Goal: Information Seeking & Learning: Learn about a topic

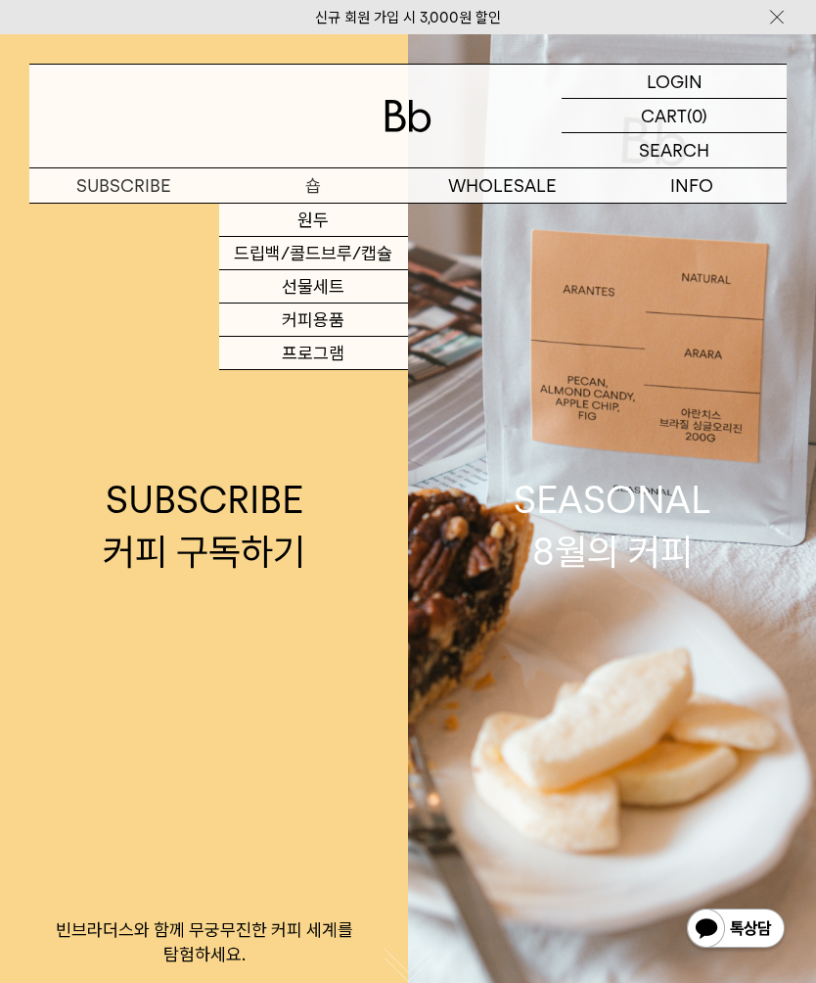
click at [329, 219] on link "원두" at bounding box center [314, 220] width 190 height 33
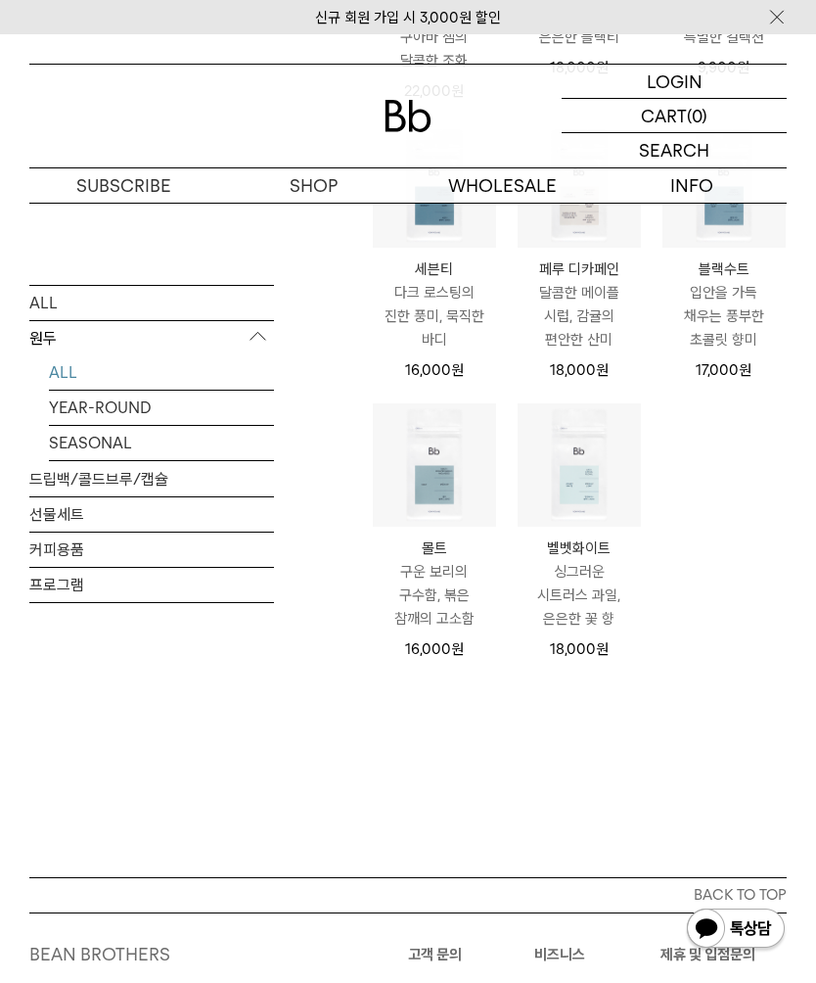
scroll to position [871, 0]
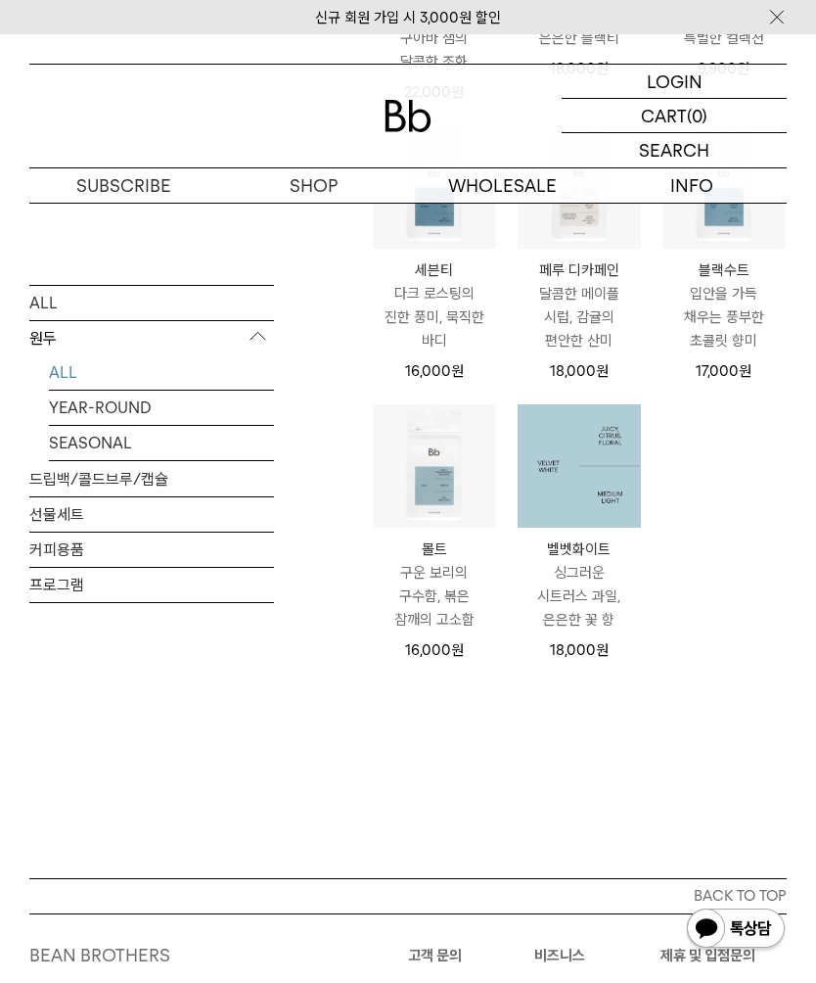
click at [588, 464] on img at bounding box center [579, 465] width 123 height 123
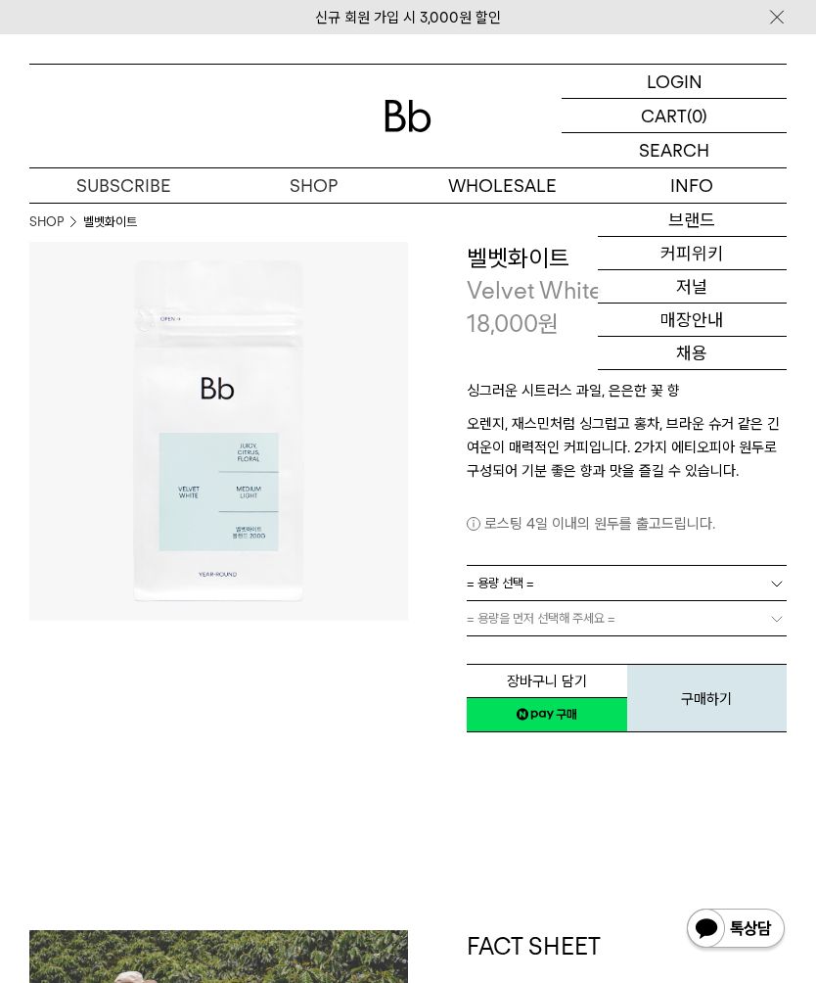
click at [516, 409] on p "싱그러운 시트러스 과일, 은은한 꽃 향" at bounding box center [627, 395] width 320 height 33
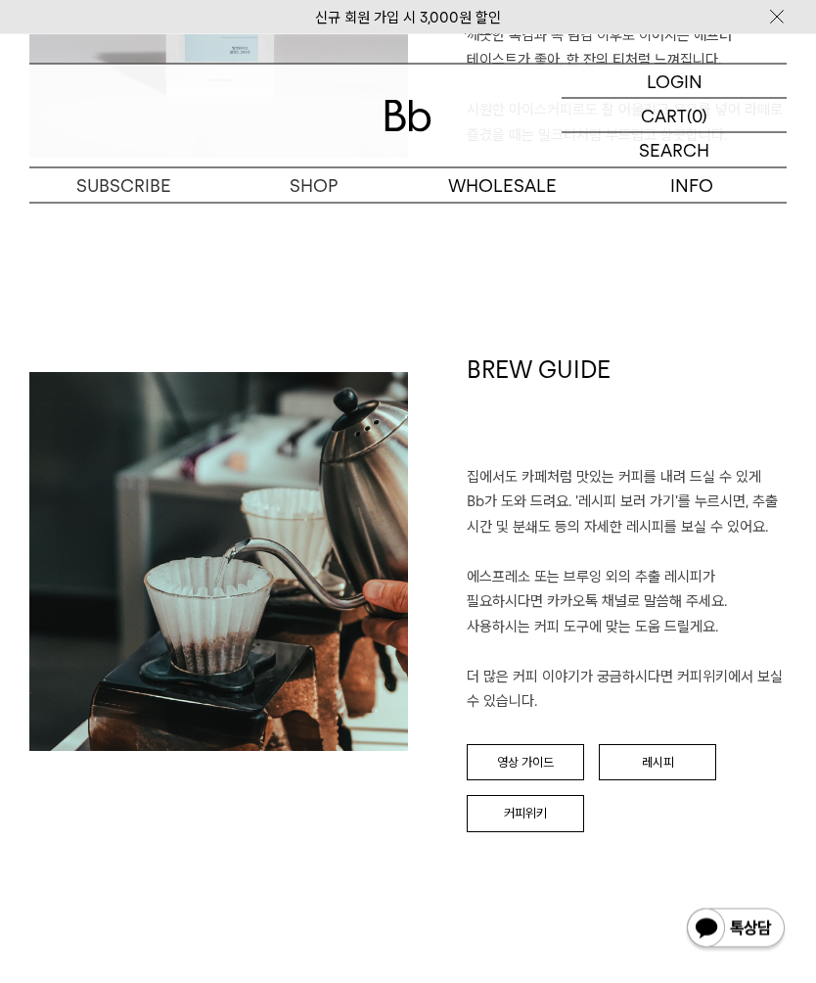
scroll to position [1641, 0]
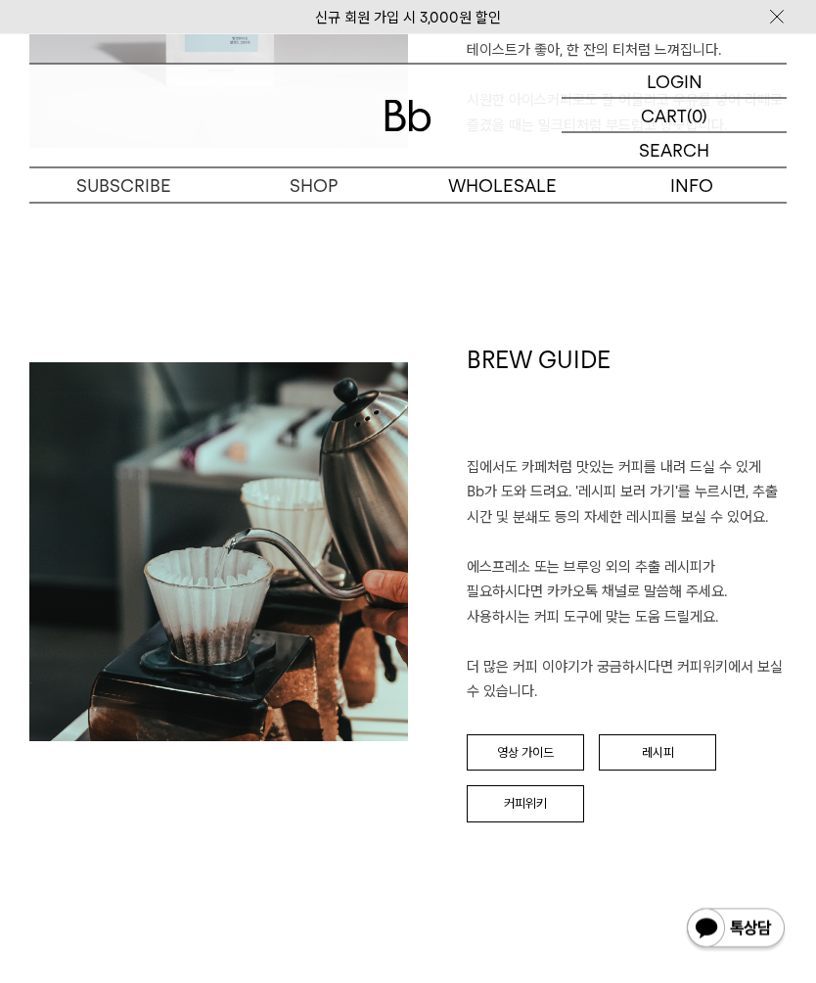
click at [666, 735] on link "레시피" at bounding box center [657, 753] width 117 height 37
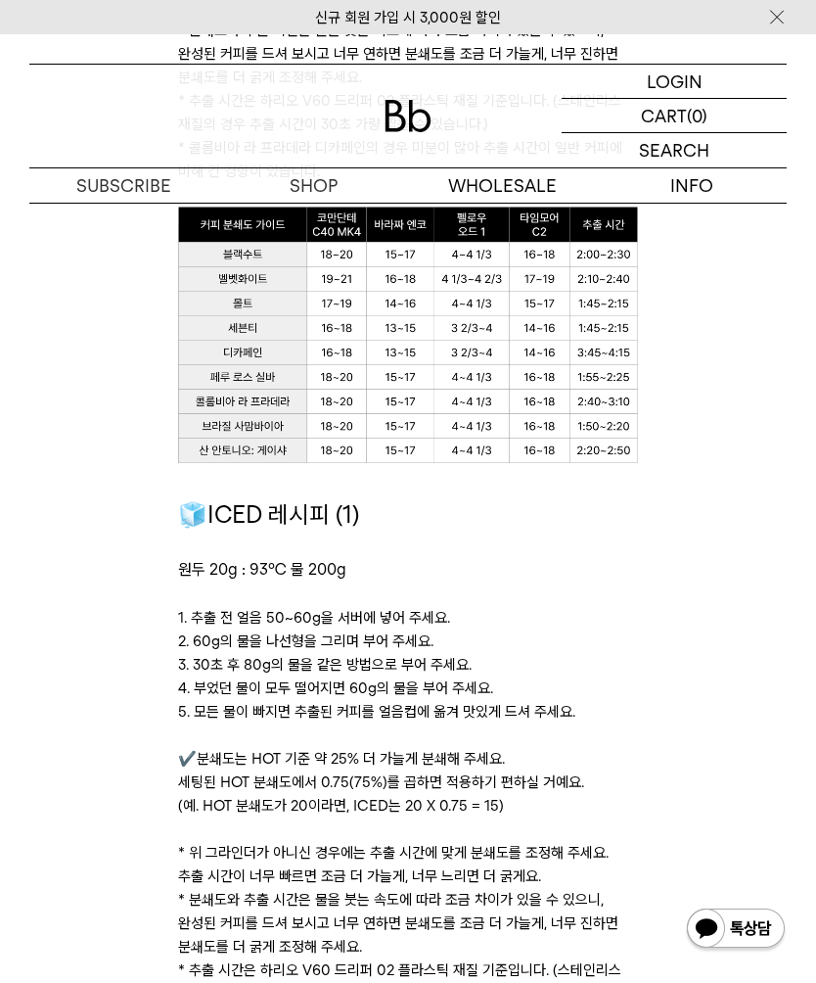
scroll to position [1832, 0]
